Goal: Transaction & Acquisition: Subscribe to service/newsletter

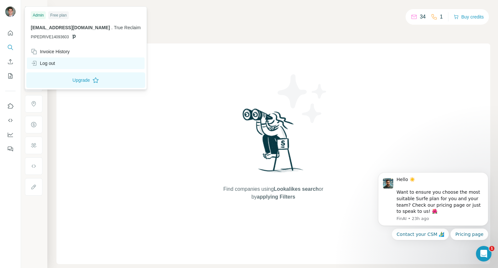
click at [59, 66] on div "Log out" at bounding box center [86, 63] width 118 height 12
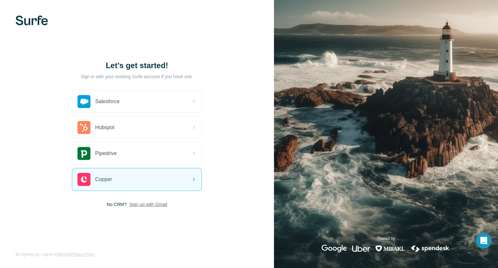
click at [161, 205] on span "Sign up with Gmail" at bounding box center [148, 204] width 38 height 6
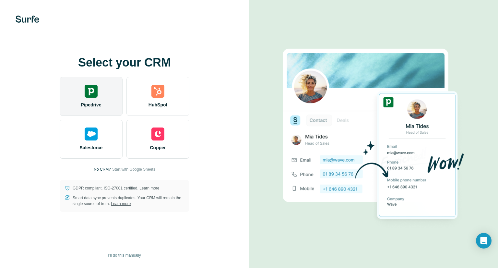
click at [90, 91] on img at bounding box center [91, 91] width 13 height 13
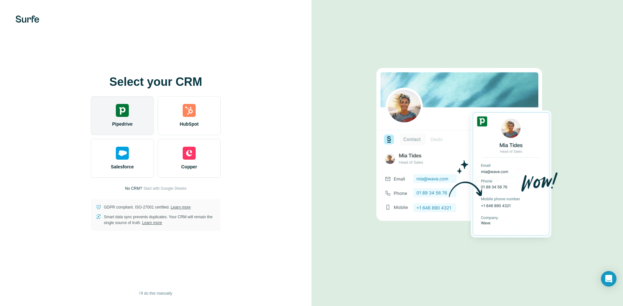
click at [116, 106] on img at bounding box center [122, 110] width 13 height 13
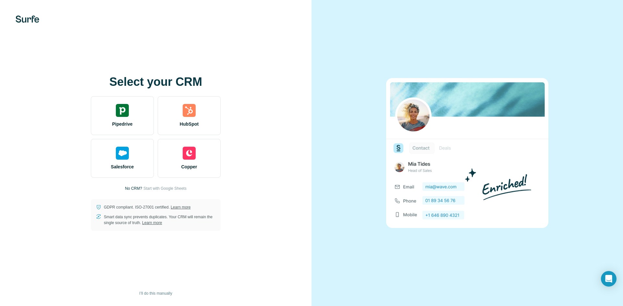
click at [493, 67] on div at bounding box center [466, 153] width 311 height 306
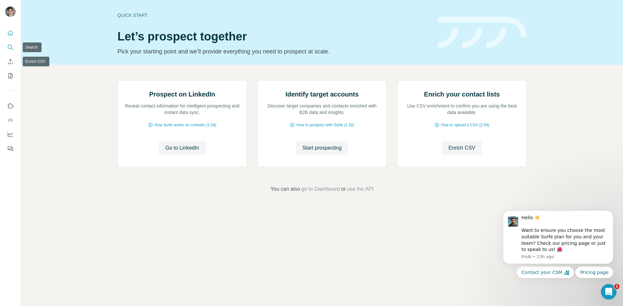
click at [7, 50] on icon "Search" at bounding box center [10, 47] width 6 height 6
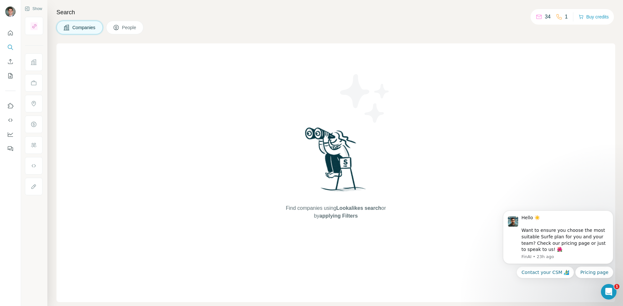
click at [137, 29] on span "People" at bounding box center [129, 27] width 15 height 6
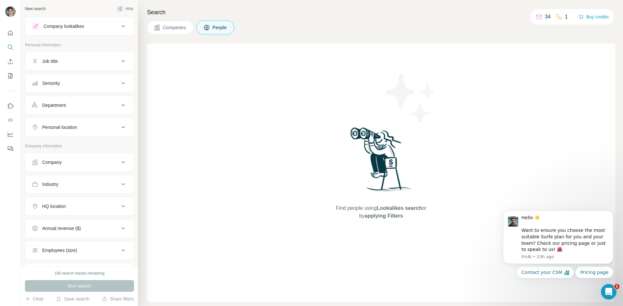
click at [78, 159] on button "Company" at bounding box center [79, 163] width 108 height 16
click at [73, 182] on input "text" at bounding box center [79, 179] width 95 height 12
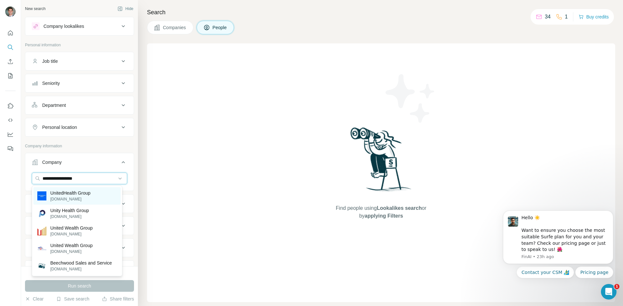
type input "**********"
click at [78, 195] on p "UnitedHealth Group" at bounding box center [70, 193] width 40 height 6
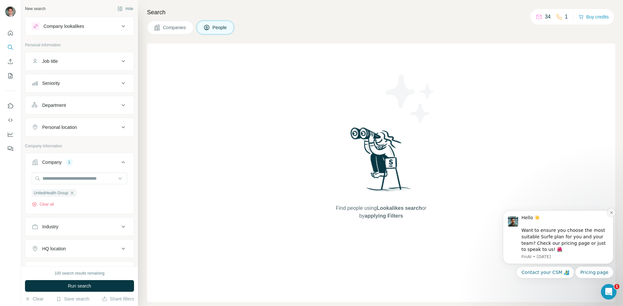
click at [612, 212] on icon "Dismiss notification" at bounding box center [611, 213] width 4 height 4
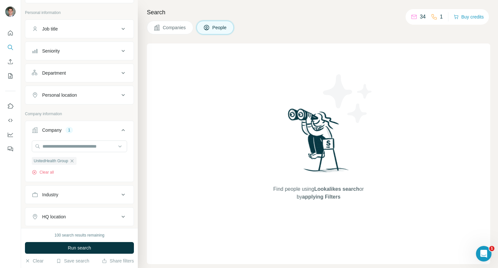
scroll to position [32, 0]
